Goal: Task Accomplishment & Management: Complete application form

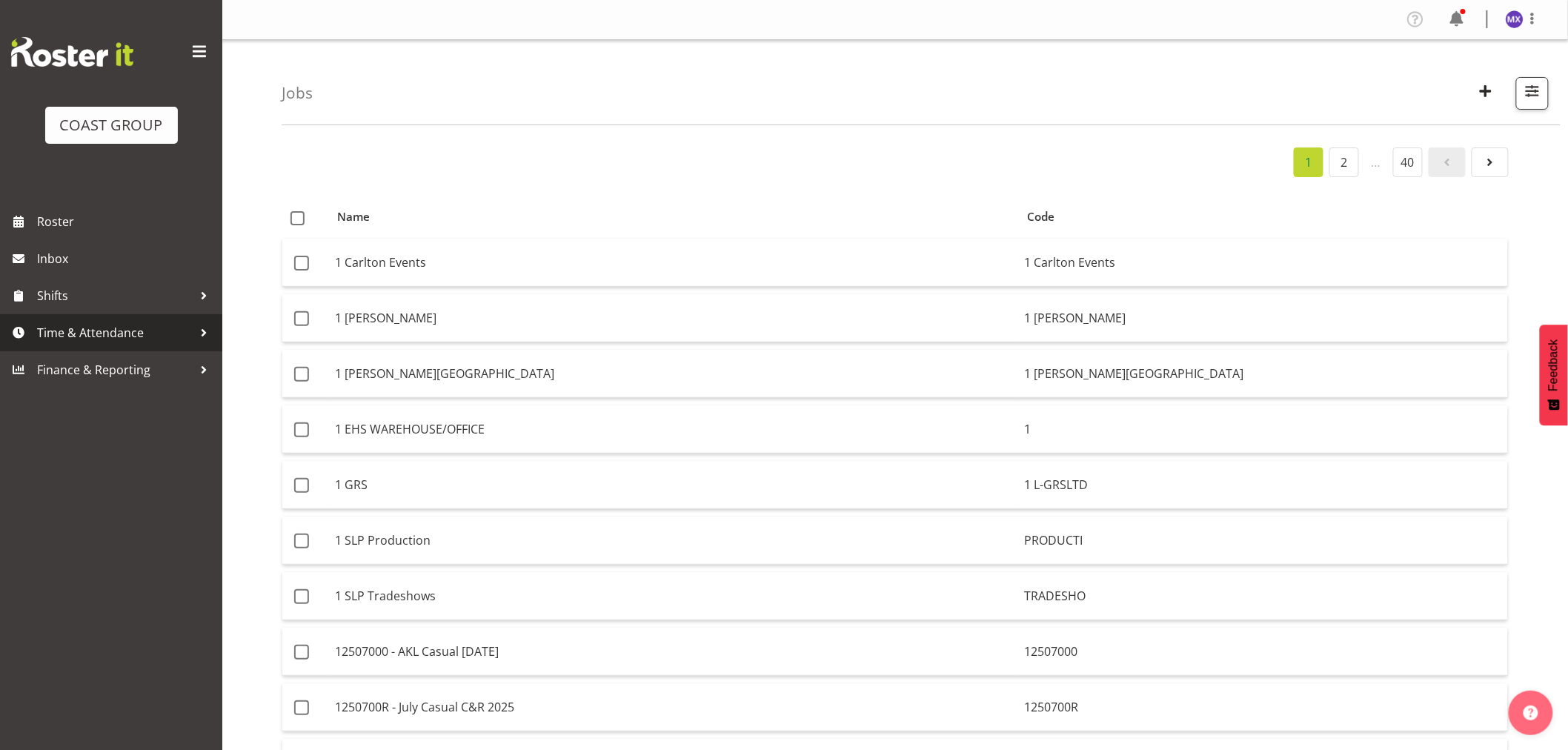
click at [116, 335] on span "Time & Attendance" at bounding box center [115, 333] width 156 height 22
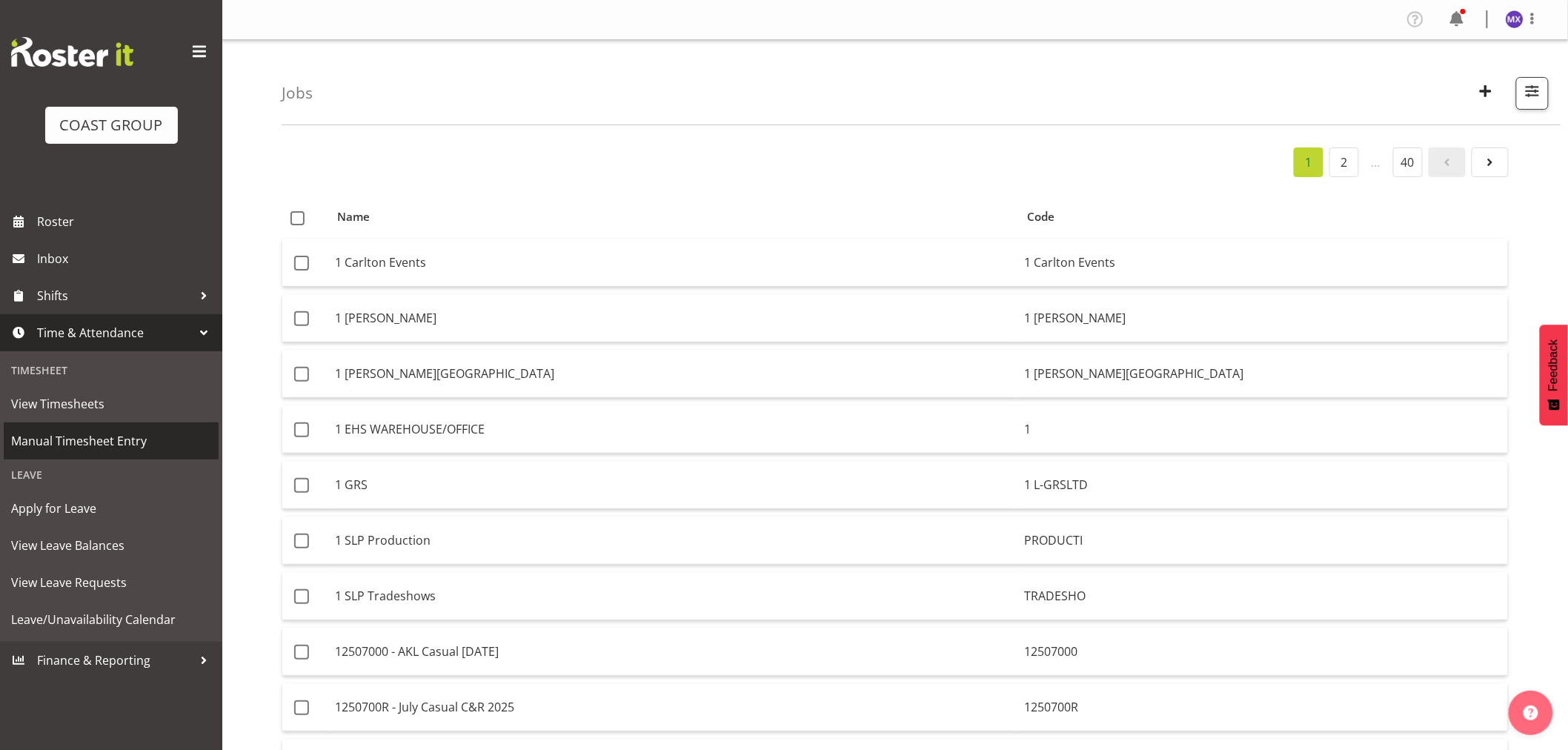
click at [40, 435] on span "Manual Timesheet Entry" at bounding box center [111, 441] width 200 height 22
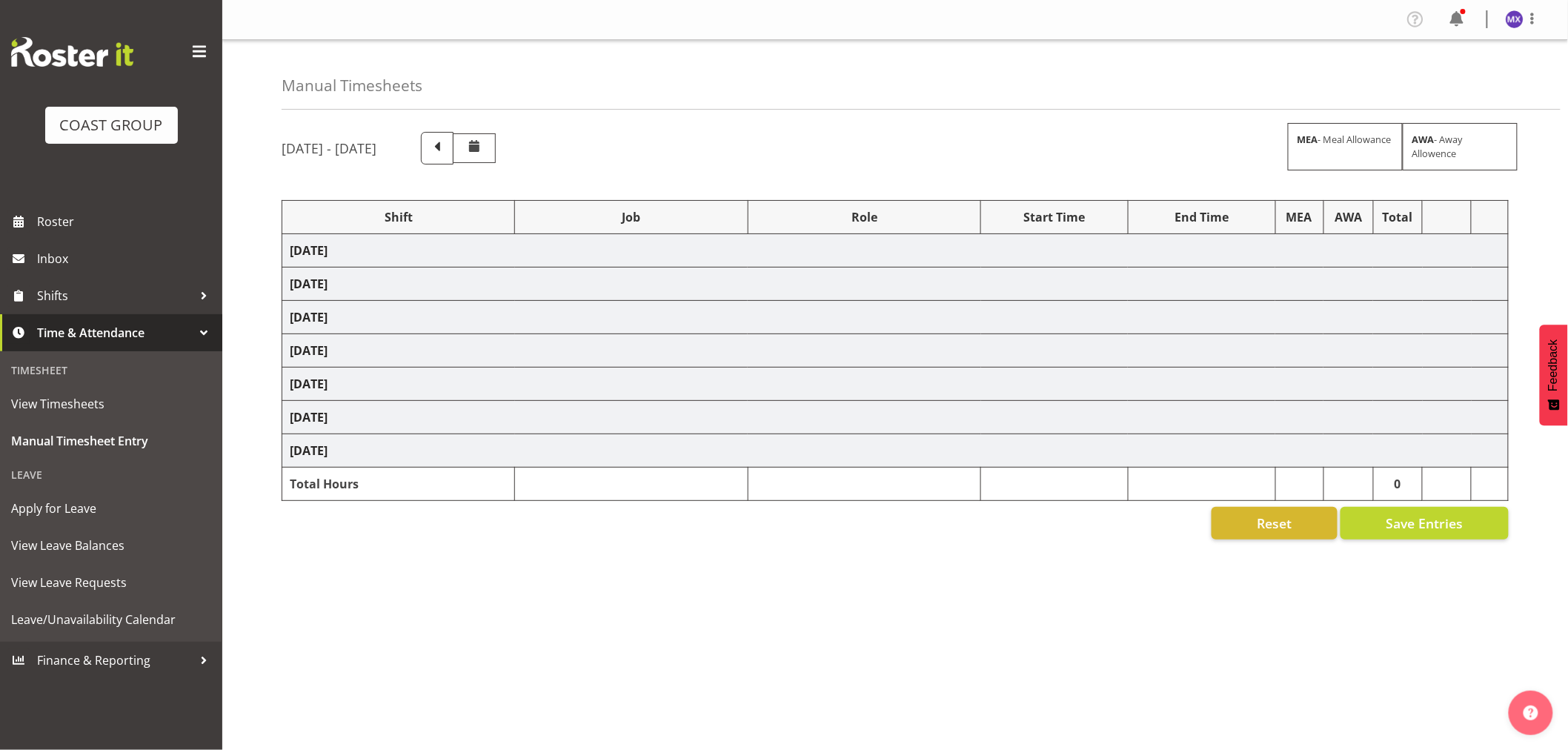
select select "69"
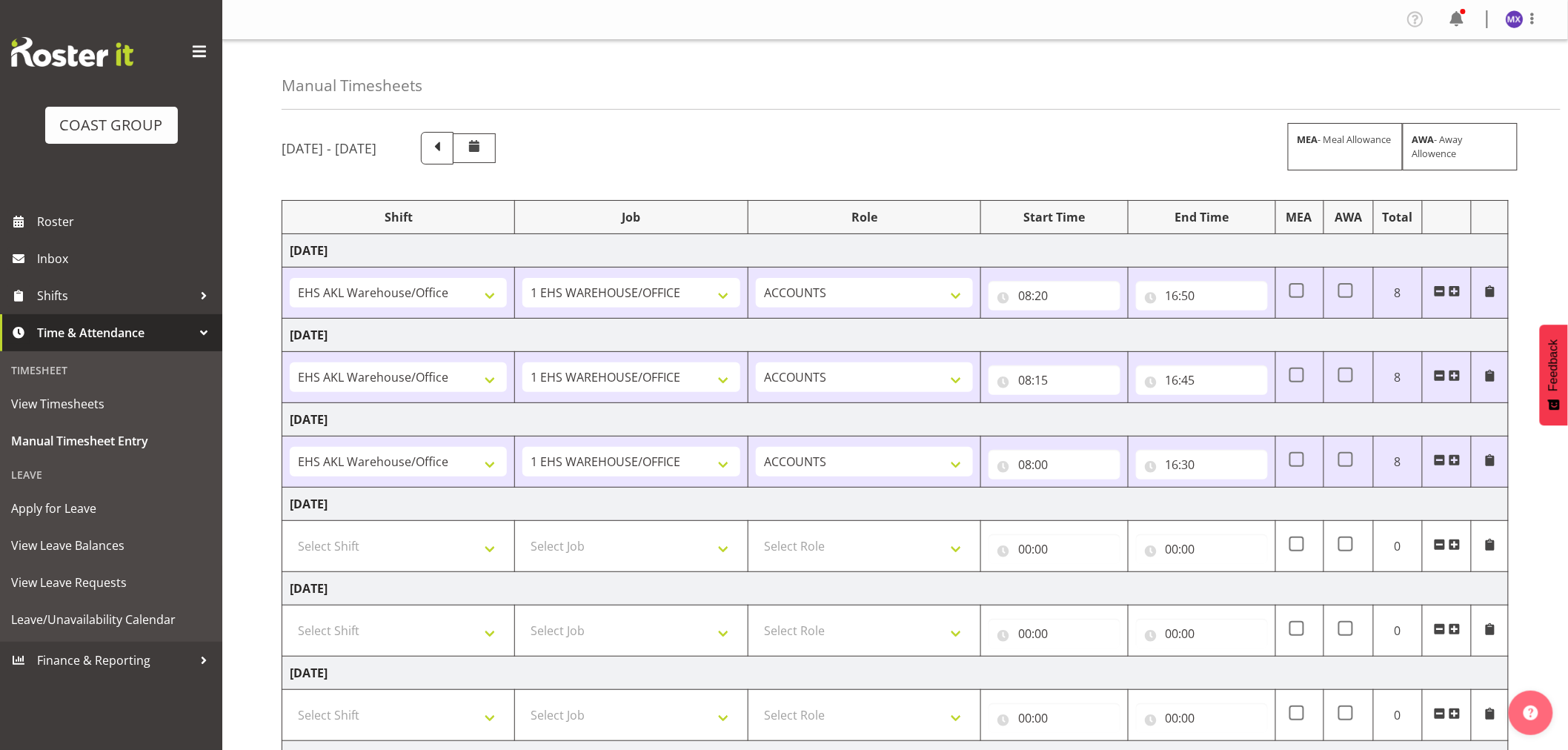
scroll to position [173, 0]
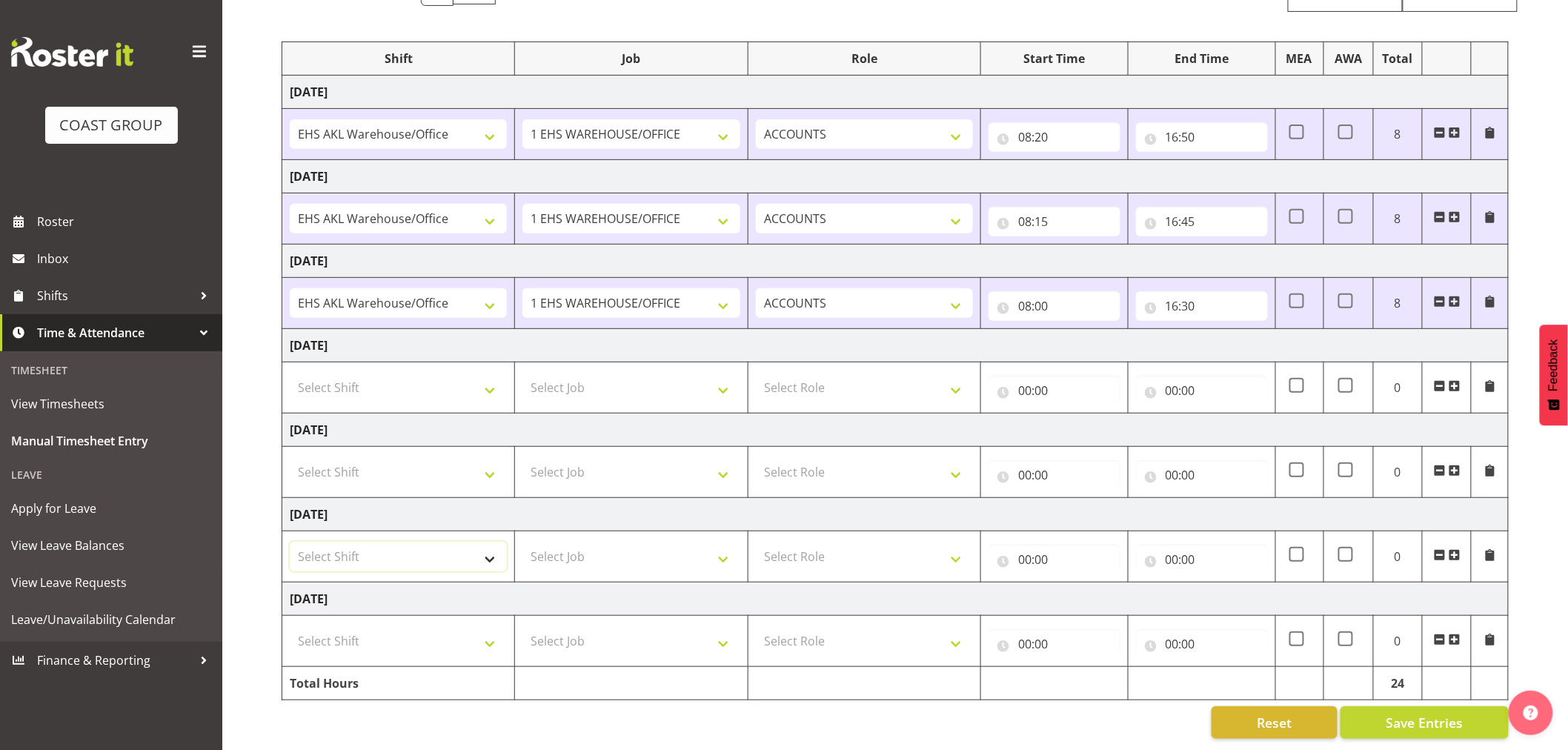
click at [484, 545] on select "Select Shift EHS AKL Warehouse/Office" at bounding box center [398, 557] width 217 height 30
select select "1083"
click at [290, 542] on select "Select Shift EHS AKL Warehouse/Office" at bounding box center [398, 557] width 217 height 30
click at [721, 544] on select "Select Job 1 Carlton Events 1 Carlton Hamilton 1 Carlton Wellington 1 EHS WAREH…" at bounding box center [630, 557] width 217 height 30
select select "69"
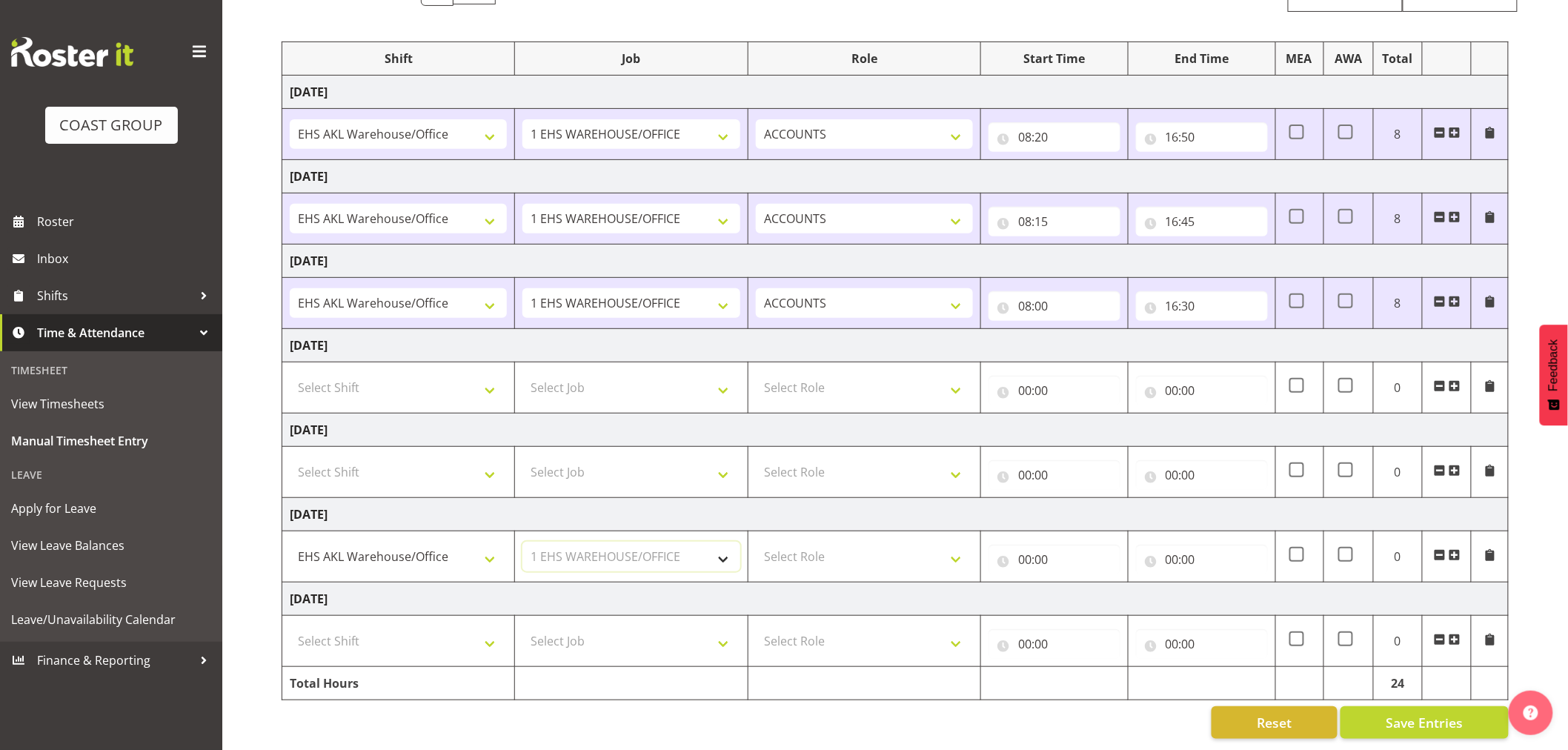
click at [522, 542] on select "Select Job 1 Carlton Events 1 Carlton Hamilton 1 Carlton Wellington 1 EHS WAREH…" at bounding box center [630, 557] width 217 height 30
click at [958, 543] on select "Select Role ACCOUNTS" at bounding box center [864, 557] width 217 height 30
select select "204"
click at [756, 542] on select "Select Role ACCOUNTS" at bounding box center [864, 557] width 217 height 30
click at [1058, 545] on input "00:00" at bounding box center [1054, 560] width 132 height 30
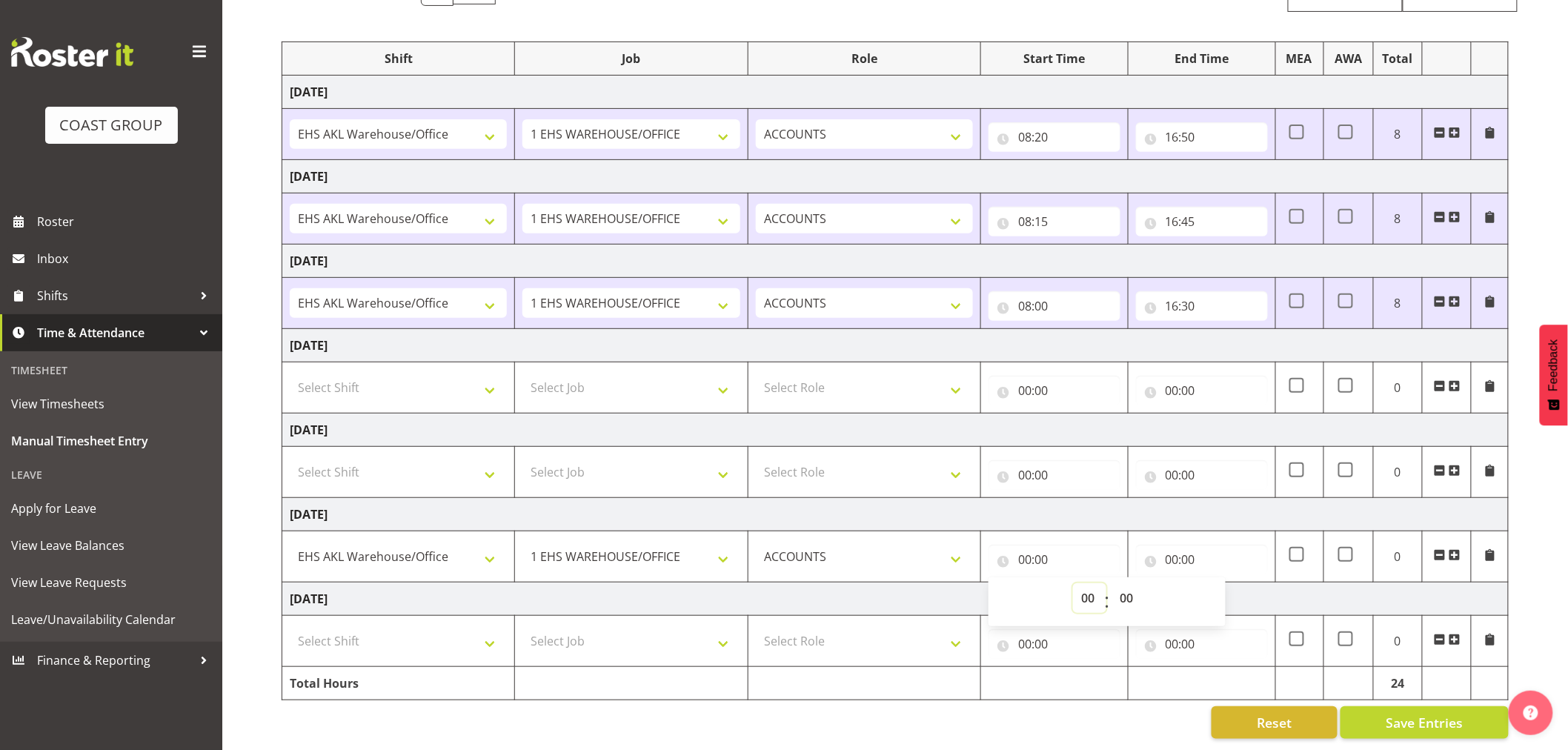
click at [1085, 588] on select "00 01 02 03 04 05 06 07 08 09 10 11 12 13 14 15 16 17 18 19 20 21 22 23" at bounding box center [1090, 598] width 34 height 30
select select "7"
click at [1073, 583] on select "00 01 02 03 04 05 06 07 08 09 10 11 12 13 14 15 16 17 18 19 20 21 22 23" at bounding box center [1090, 598] width 34 height 30
type input "07:00"
click at [1125, 587] on select "00 01 02 03 04 05 06 07 08 09 10 11 12 13 14 15 16 17 18 19 20 21 22 23 24 25 2…" at bounding box center [1128, 598] width 34 height 30
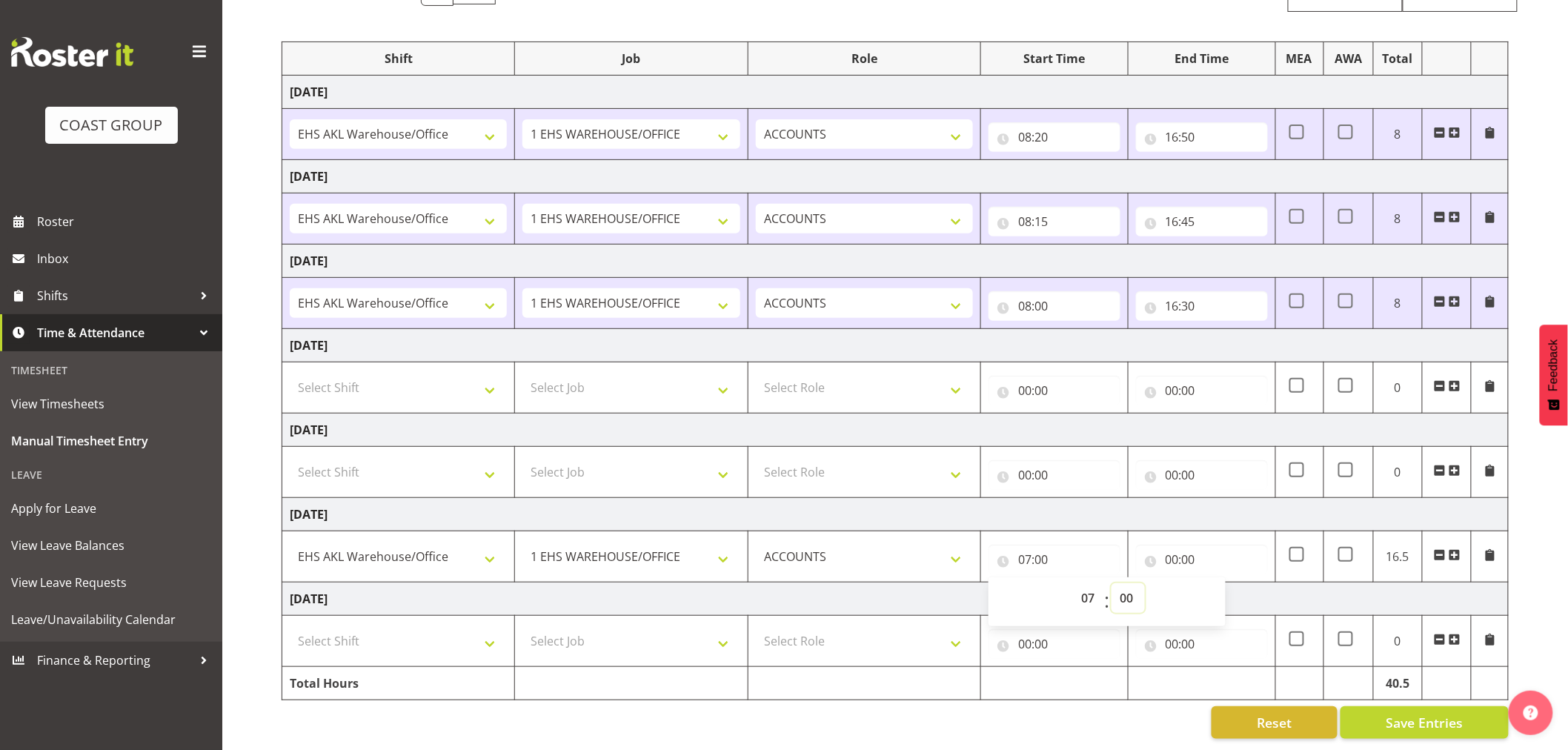
select select "40"
click at [1111, 583] on select "00 01 02 03 04 05 06 07 08 09 10 11 12 13 14 15 16 17 18 19 20 21 22 23 24 25 2…" at bounding box center [1128, 598] width 34 height 30
type input "07:40"
click at [1191, 545] on input "00:00" at bounding box center [1201, 560] width 132 height 30
click at [1232, 583] on select "00 01 02 03 04 05 06 07 08 09 10 11 12 13 14 15 16 17 18 19 20 21 22 23" at bounding box center [1237, 598] width 34 height 30
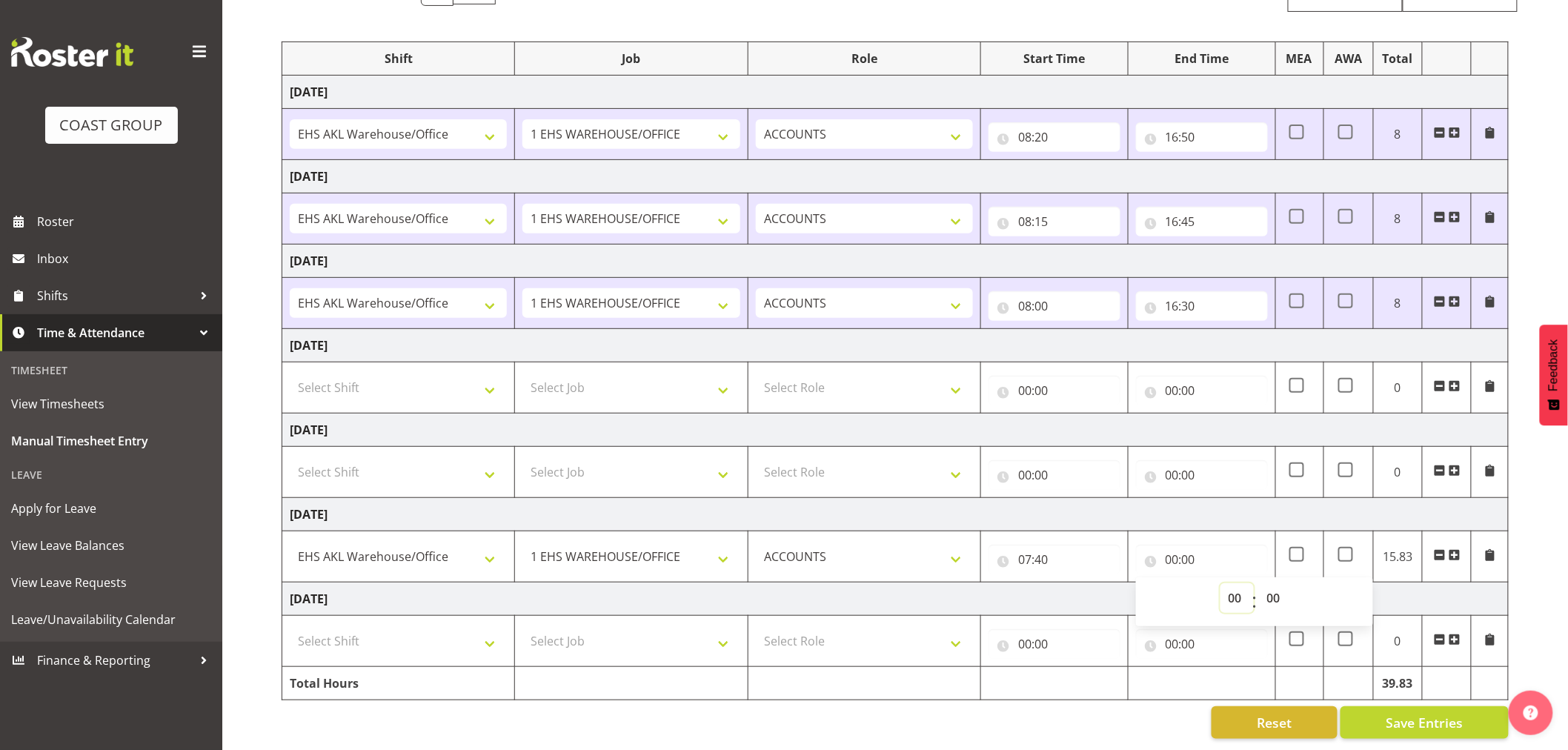
select select "8"
click at [1221, 583] on select "00 01 02 03 04 05 06 07 08 09 10 11 12 13 14 15 16 17 18 19 20 21 22 23" at bounding box center [1237, 598] width 34 height 30
type input "08:00"
click at [1529, 543] on div "September 17th - September 23rd 2025 MEA - Meal Allowance AWA - Away Allowence …" at bounding box center [925, 356] width 1286 height 788
click at [1456, 549] on span at bounding box center [1455, 555] width 12 height 12
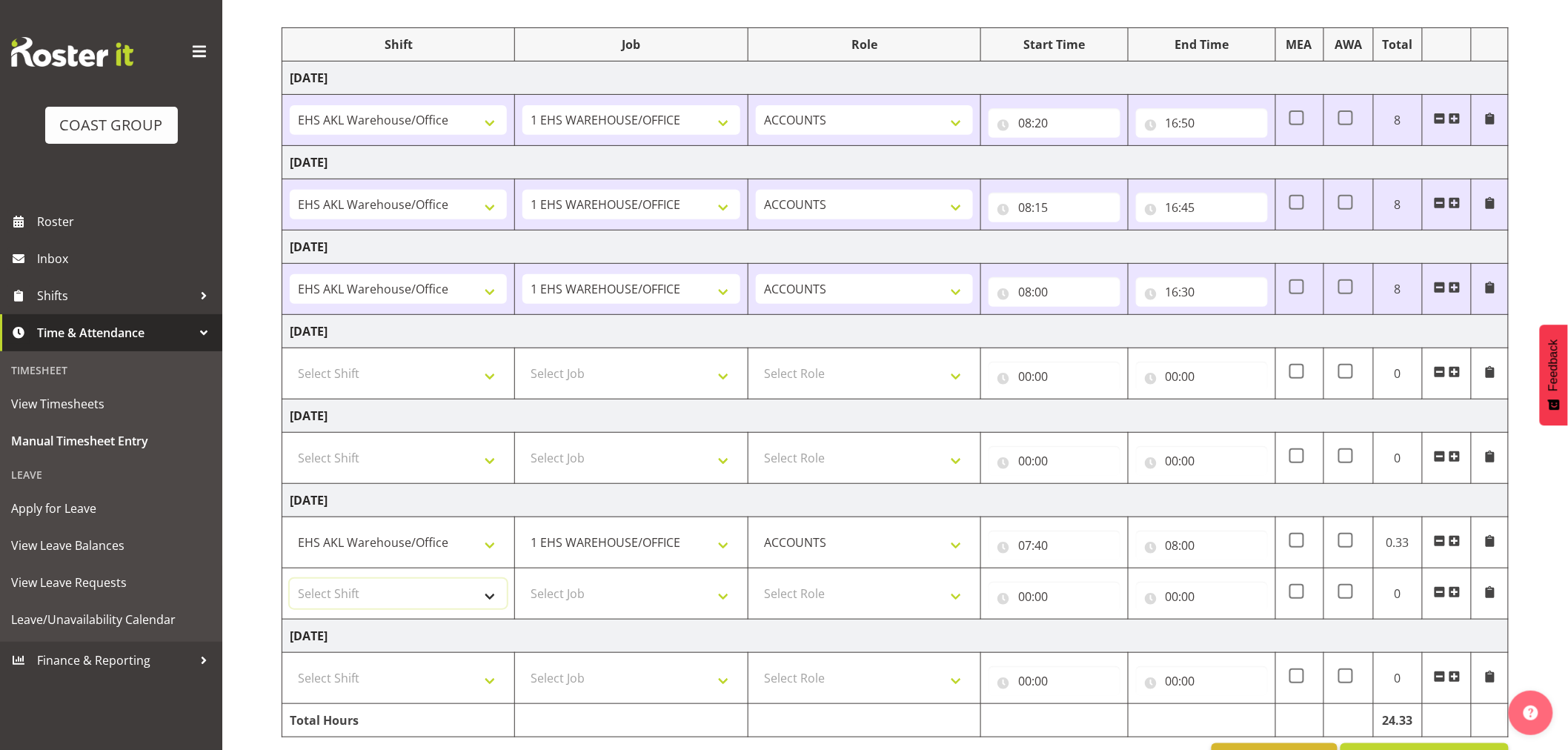
click at [484, 599] on select "Select Shift EHS AKL Warehouse/Office" at bounding box center [398, 594] width 217 height 30
select select "1083"
click at [290, 579] on select "Select Shift EHS AKL Warehouse/Office" at bounding box center [398, 594] width 217 height 30
click at [604, 602] on select "Select Job 1 Carlton Events 1 Carlton Hamilton 1 Carlton Wellington 1 EHS WAREH…" at bounding box center [630, 594] width 217 height 30
select select "69"
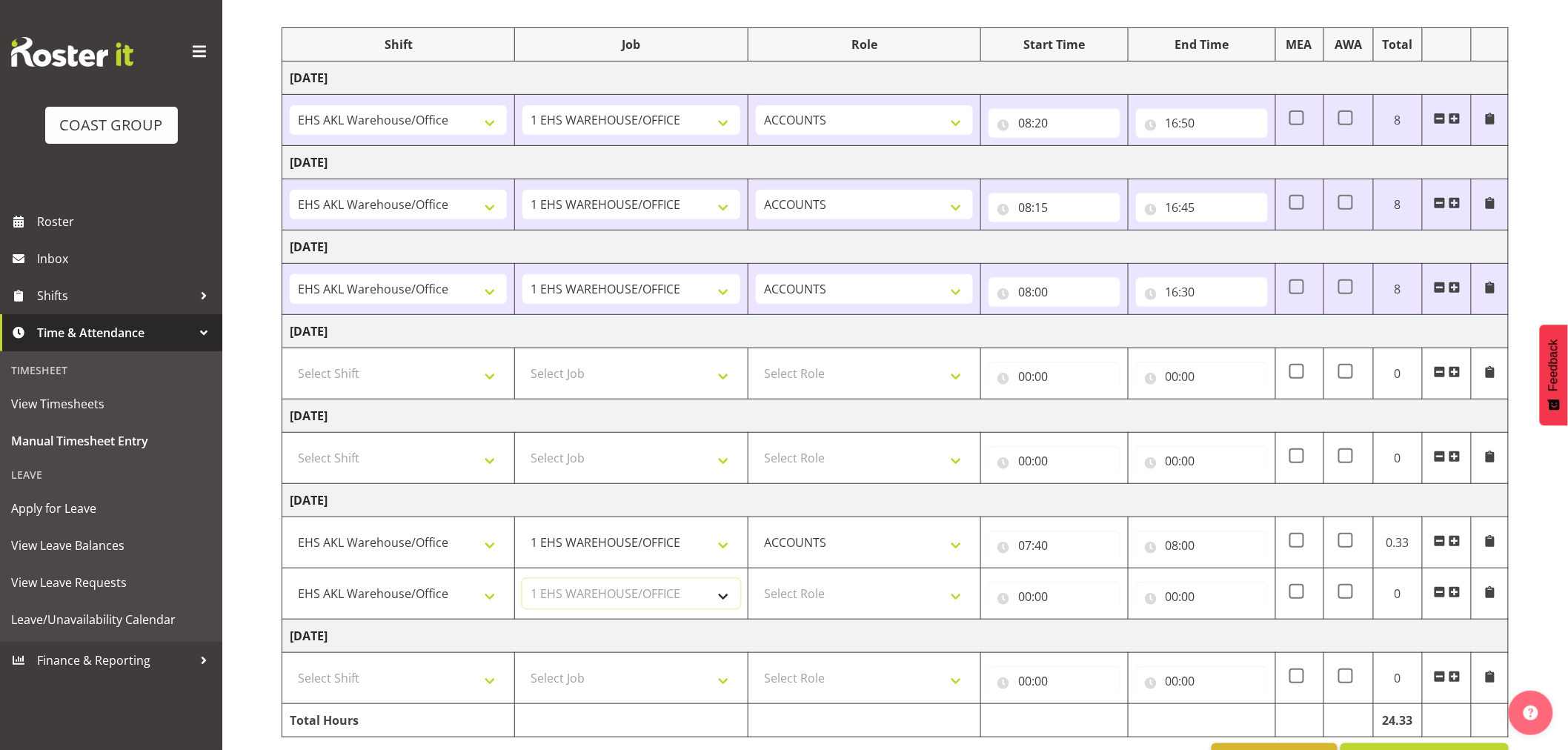
click at [522, 579] on select "Select Job 1 Carlton Events 1 Carlton Hamilton 1 Carlton Wellington 1 EHS WAREH…" at bounding box center [630, 594] width 217 height 30
click at [947, 593] on select "Select Role ACCOUNTS" at bounding box center [864, 594] width 217 height 30
select select "204"
click at [756, 579] on select "Select Role ACCOUNTS" at bounding box center [864, 594] width 217 height 30
click at [1023, 603] on input "00:00" at bounding box center [1054, 596] width 132 height 30
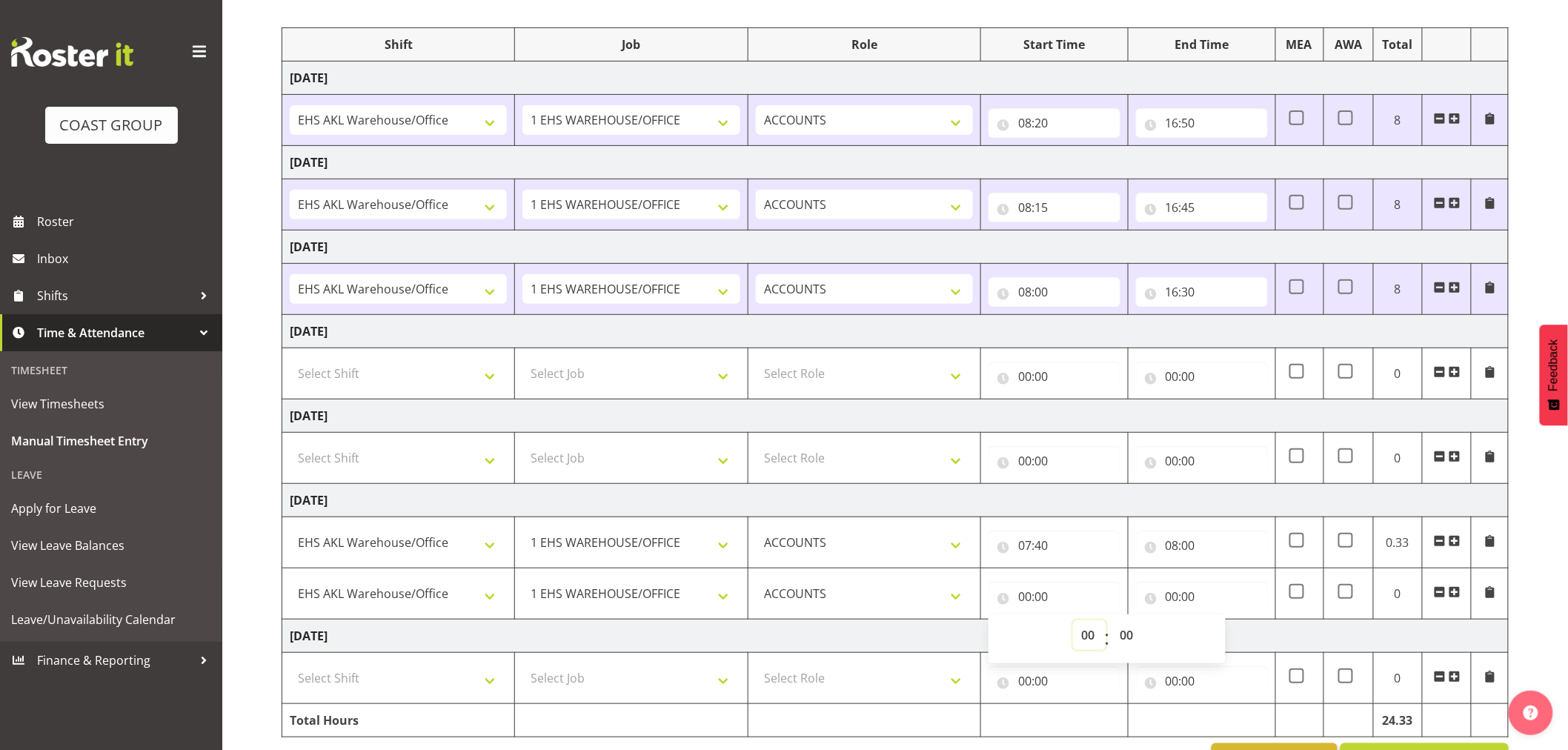
click at [1073, 638] on select "00 01 02 03 04 05 06 07 08 09 10 11 12 13 14 15 16 17 18 19 20 21 22 23" at bounding box center [1090, 635] width 34 height 30
select select "8"
click at [1073, 621] on select "00 01 02 03 04 05 06 07 08 09 10 11 12 13 14 15 16 17 18 19 20 21 22 23" at bounding box center [1090, 635] width 34 height 30
type input "08:00"
click at [1137, 640] on select "00 01 02 03 04 05 06 07 08 09 10 11 12 13 14 15 16 17 18 19 20 21 22 23 24 25 2…" at bounding box center [1128, 635] width 34 height 30
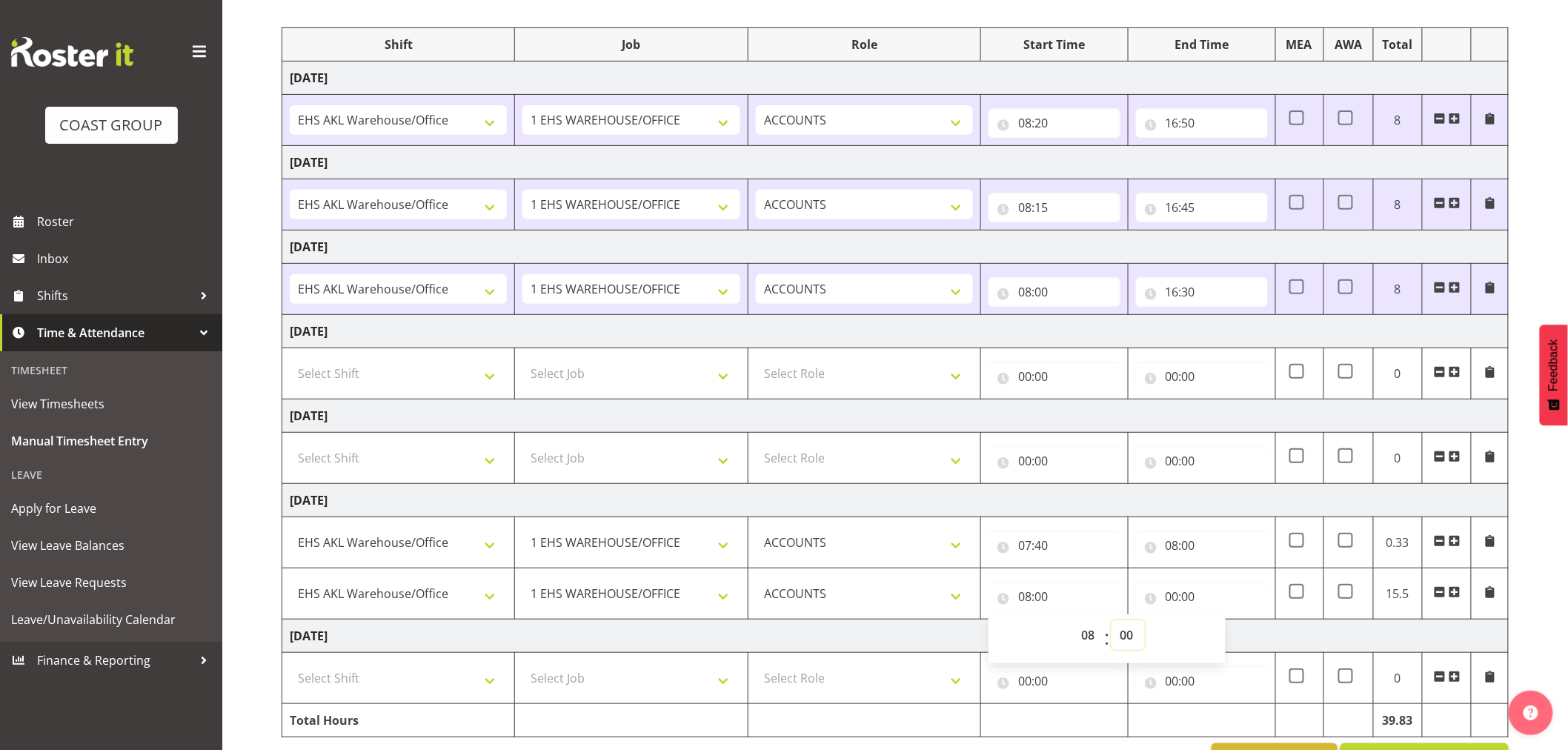
select select "20"
click at [1111, 621] on select "00 01 02 03 04 05 06 07 08 09 10 11 12 13 14 15 16 17 18 19 20 21 22 23 24 25 2…" at bounding box center [1128, 635] width 34 height 30
type input "08:20"
click at [1186, 601] on input "00:00" at bounding box center [1201, 596] width 132 height 30
click at [1227, 637] on select "00 01 02 03 04 05 06 07 08 09 10 11 12 13 14 15 16 17 18 19 20 21 22 23" at bounding box center [1237, 635] width 34 height 30
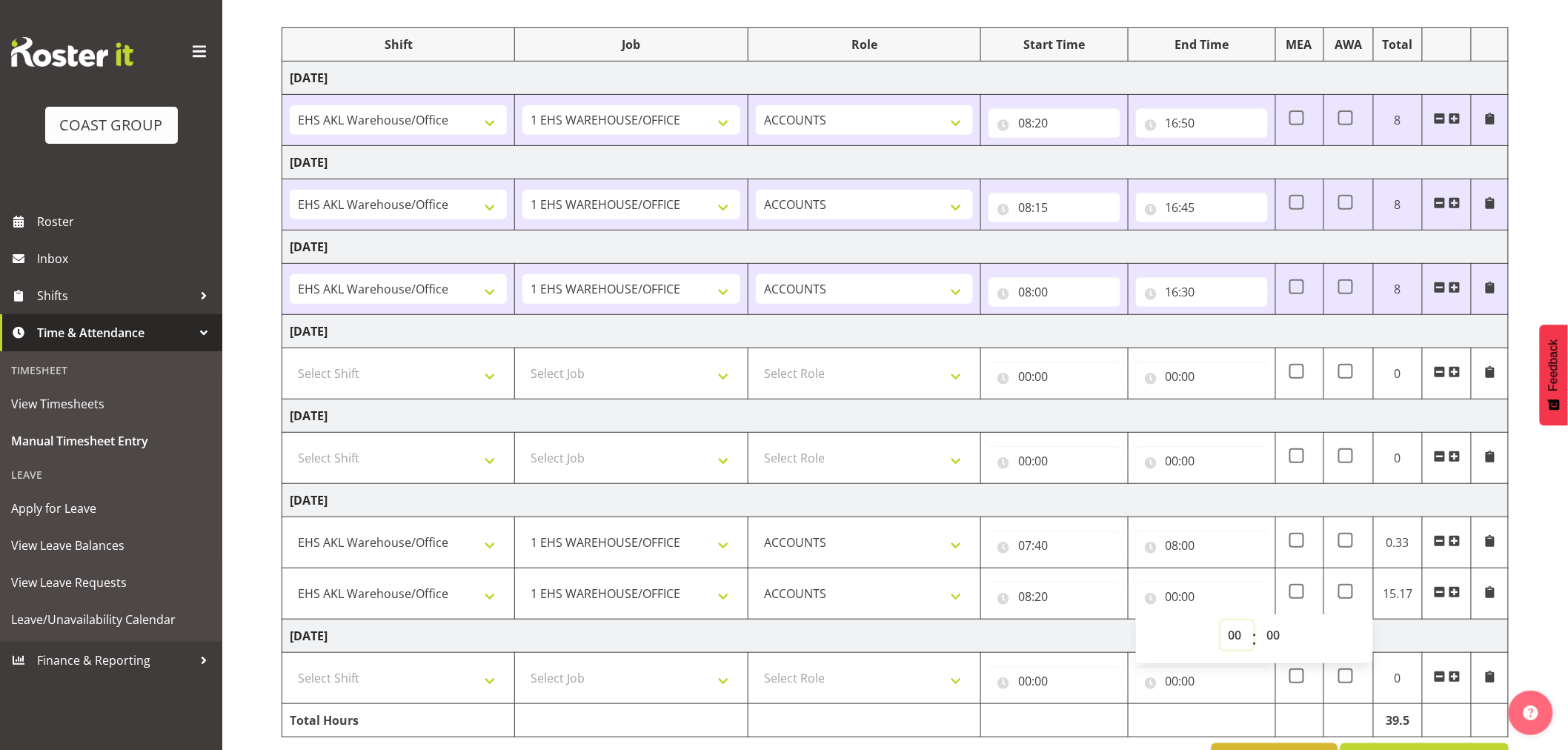
select select "16"
click at [1221, 621] on select "00 01 02 03 04 05 06 07 08 09 10 11 12 13 14 15 16 17 18 19 20 21 22 23" at bounding box center [1237, 635] width 34 height 30
type input "16:00"
click at [1274, 635] on select "00 01 02 03 04 05 06 07 08 09 10 11 12 13 14 15 16 17 18 19 20 21 22 23 24 25 2…" at bounding box center [1275, 635] width 34 height 30
select select "30"
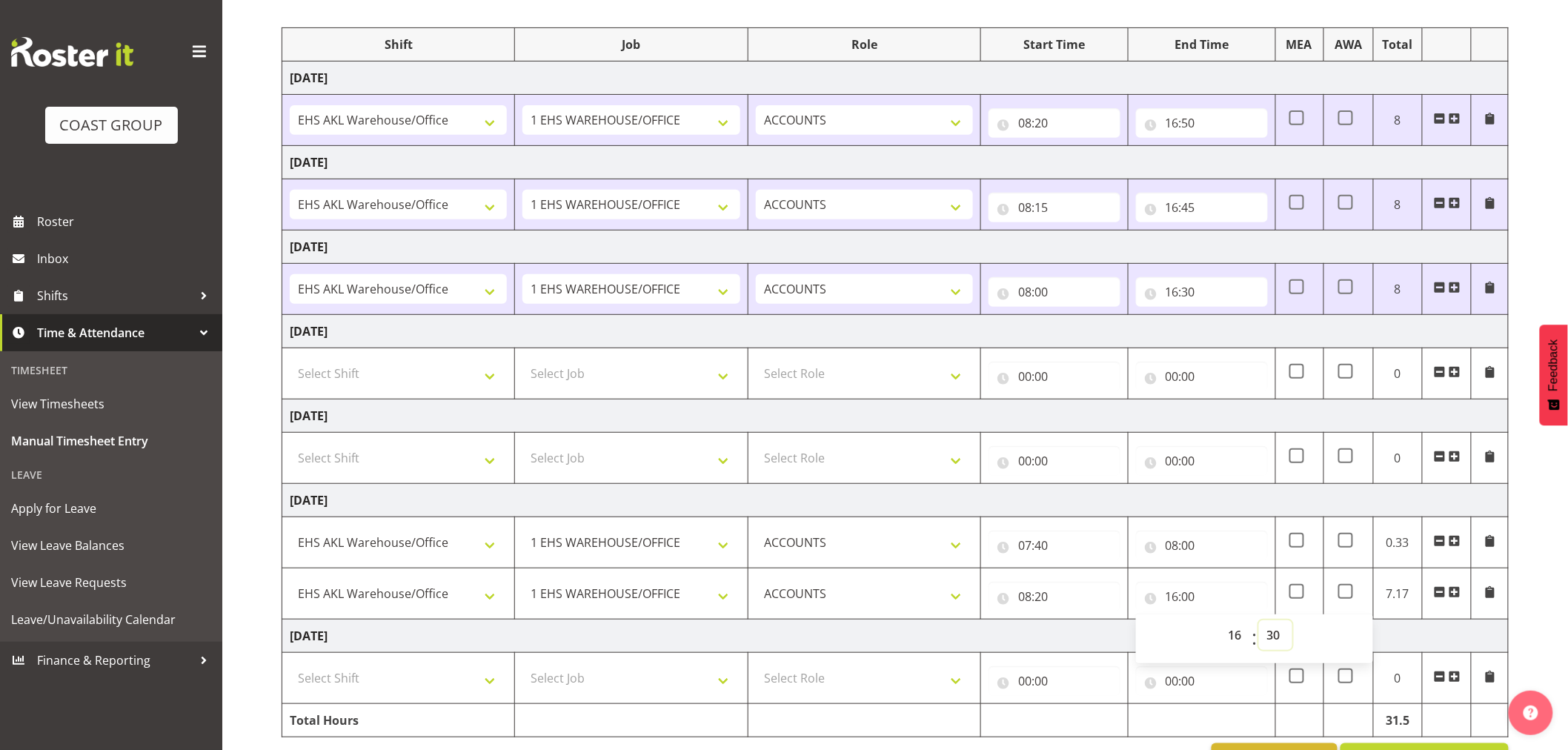
click at [1259, 621] on select "00 01 02 03 04 05 06 07 08 09 10 11 12 13 14 15 16 17 18 19 20 21 22 23 24 25 2…" at bounding box center [1275, 635] width 34 height 30
type input "16:30"
click at [1531, 620] on div "September 17th - September 23rd 2025 MEA - Meal Allowance AWA - Away Allowence …" at bounding box center [925, 367] width 1286 height 839
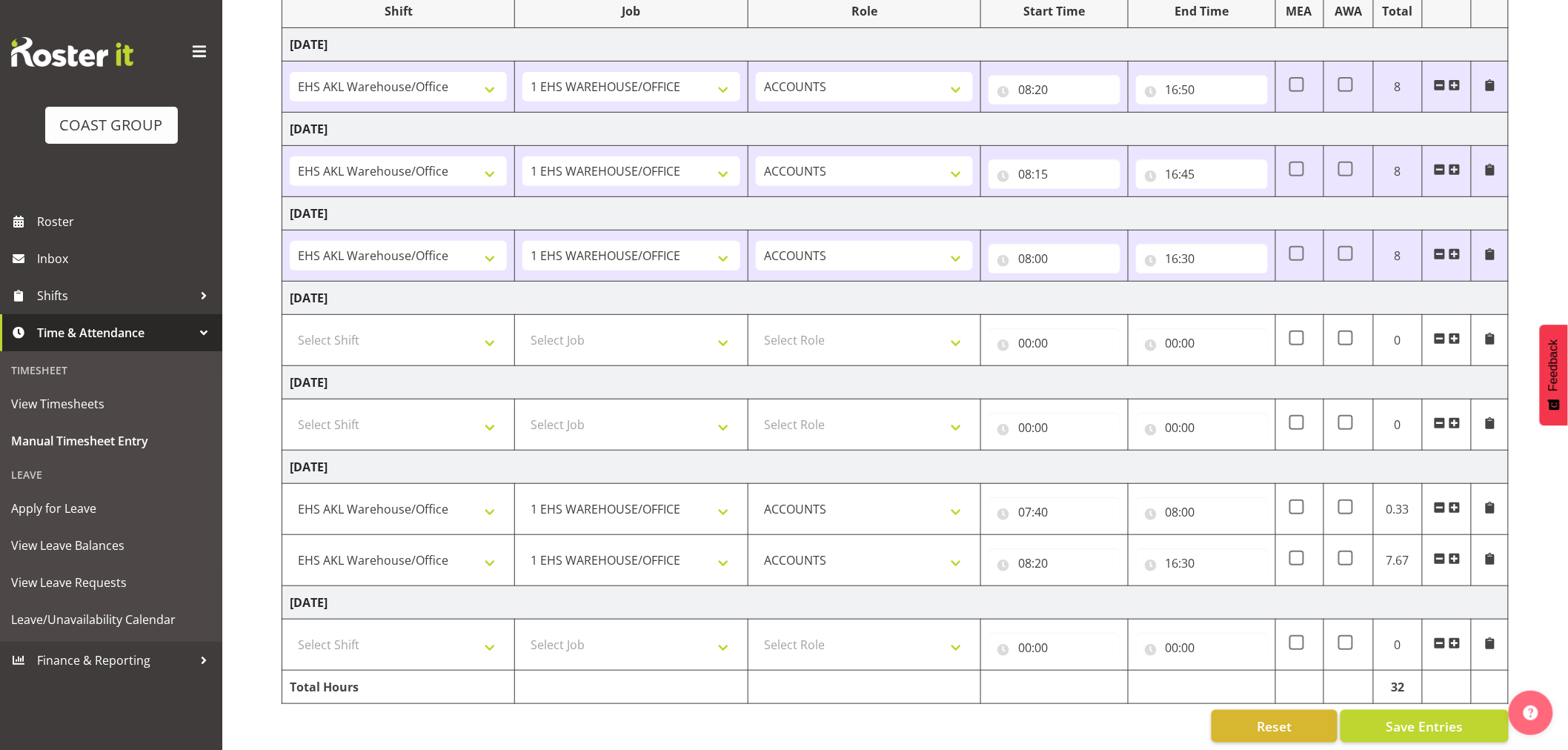
scroll to position [224, 0]
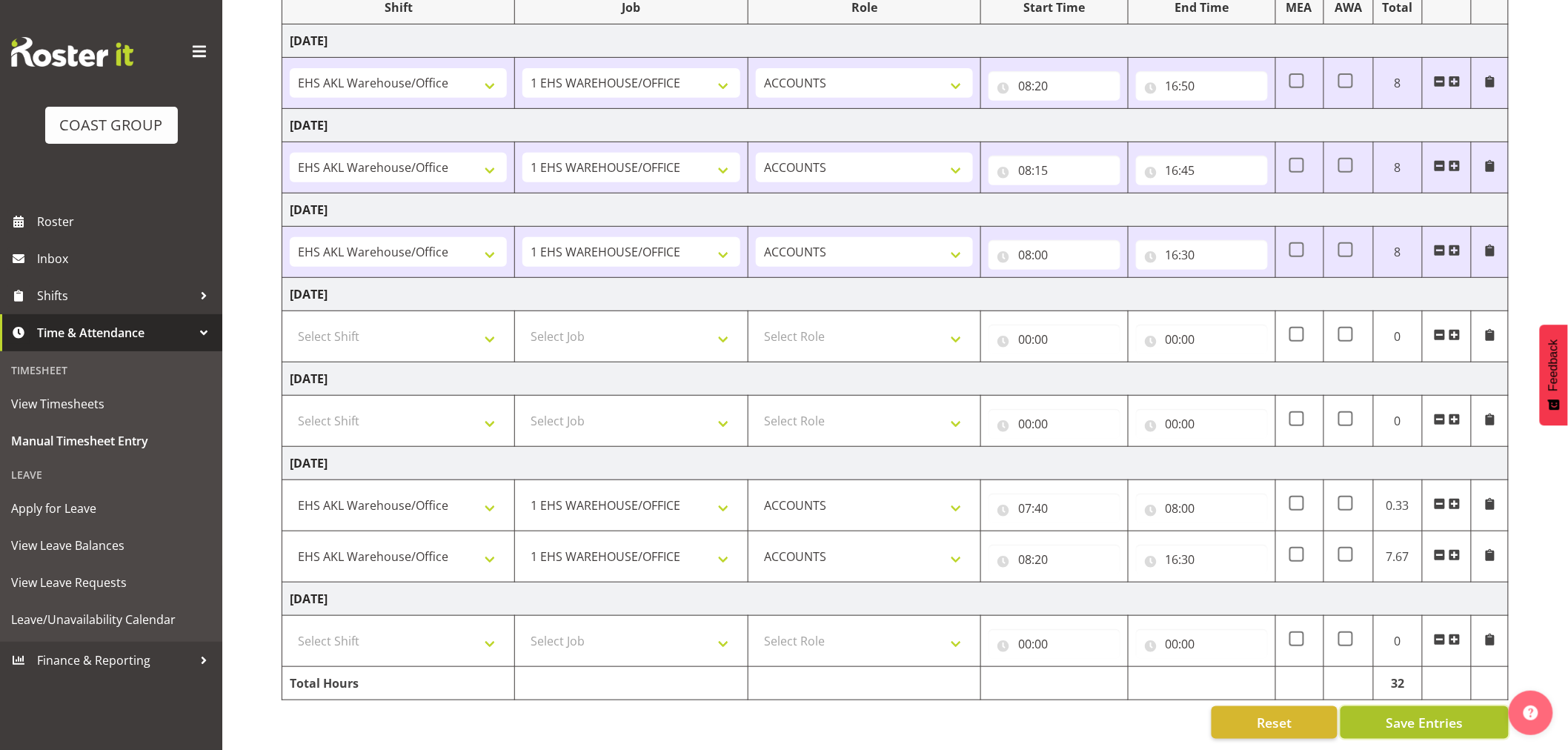
click at [1456, 713] on span "Save Entries" at bounding box center [1423, 722] width 77 height 19
